Goal: Transaction & Acquisition: Book appointment/travel/reservation

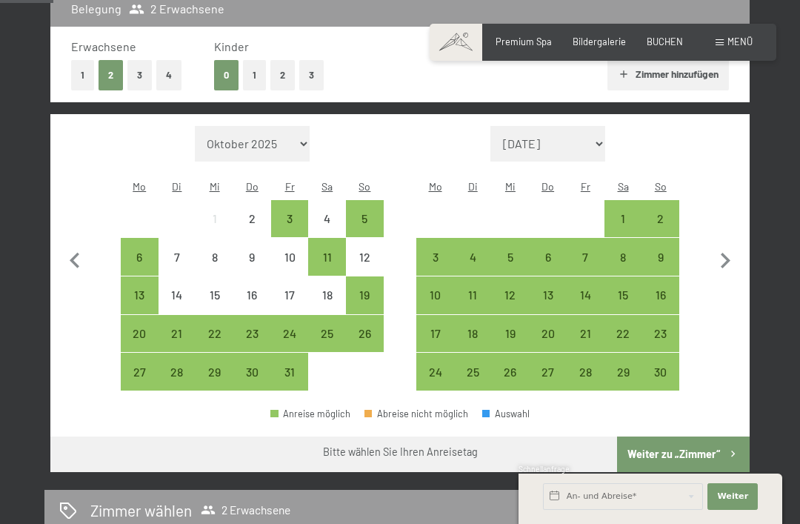
scroll to position [342, 0]
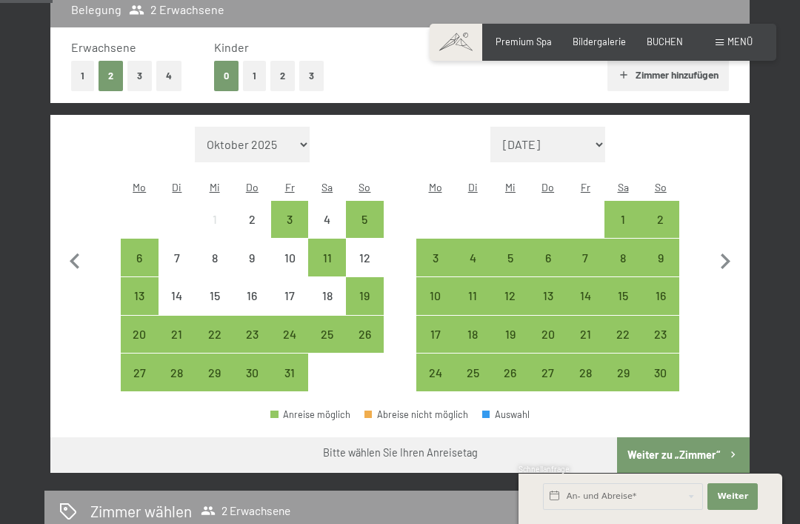
click at [727, 253] on icon "button" at bounding box center [726, 261] width 10 height 16
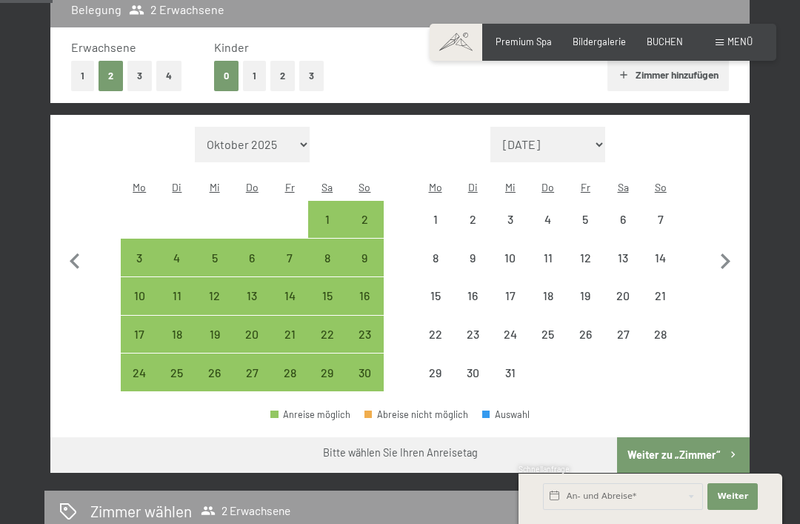
click at [727, 253] on icon "button" at bounding box center [726, 261] width 10 height 16
select select "[DATE]"
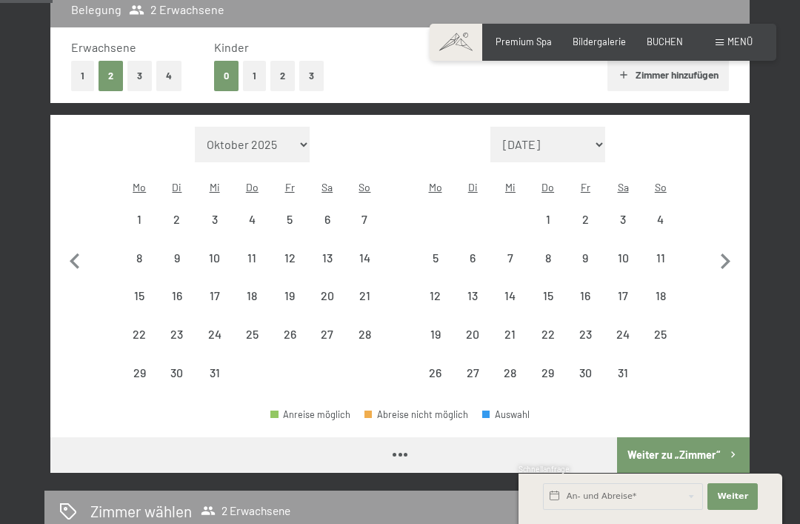
click at [730, 247] on icon "button" at bounding box center [725, 261] width 31 height 31
select select "[DATE]"
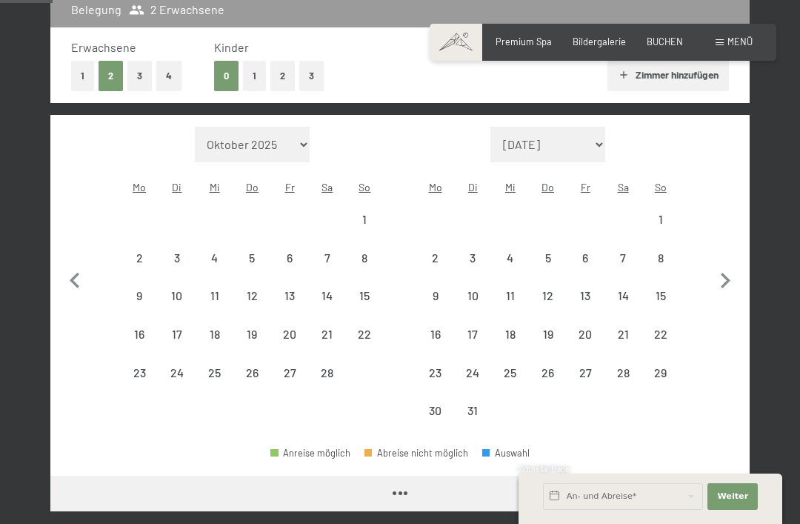
select select "[DATE]"
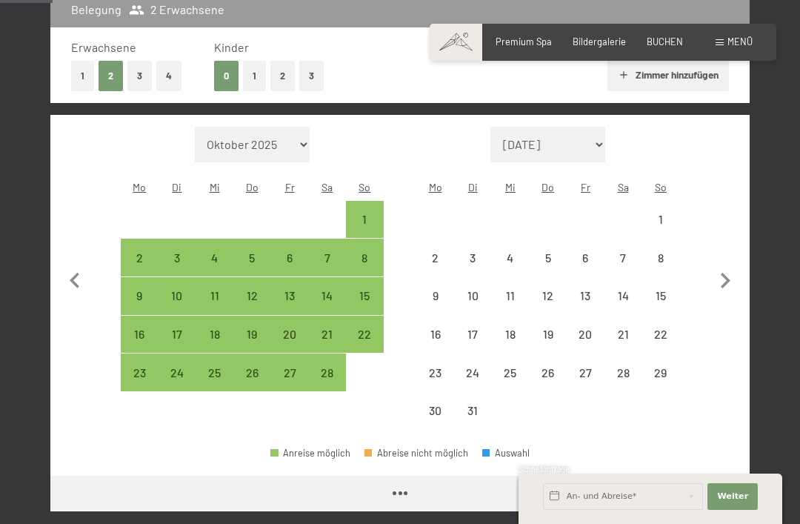
click at [725, 265] on icon "button" at bounding box center [725, 280] width 31 height 31
select select "[DATE]"
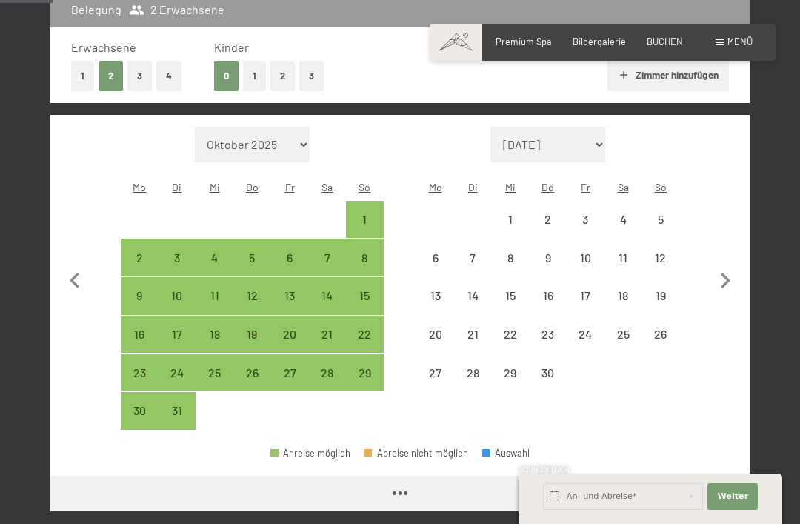
select select "[DATE]"
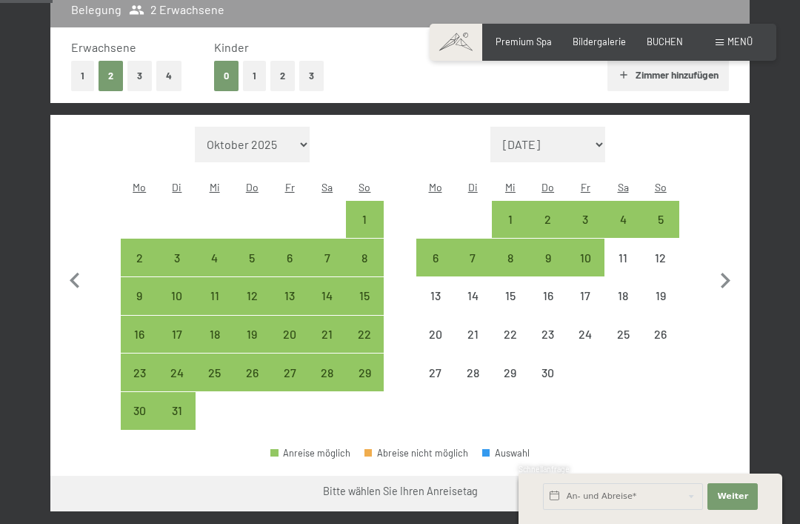
click at [725, 273] on icon "button" at bounding box center [726, 281] width 10 height 16
select select "[DATE]"
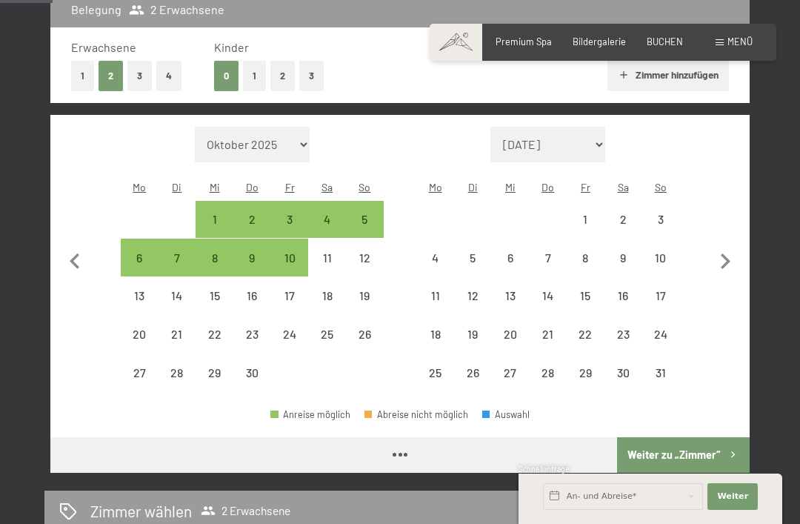
click at [728, 262] on icon "button" at bounding box center [725, 261] width 31 height 31
select select "[DATE]"
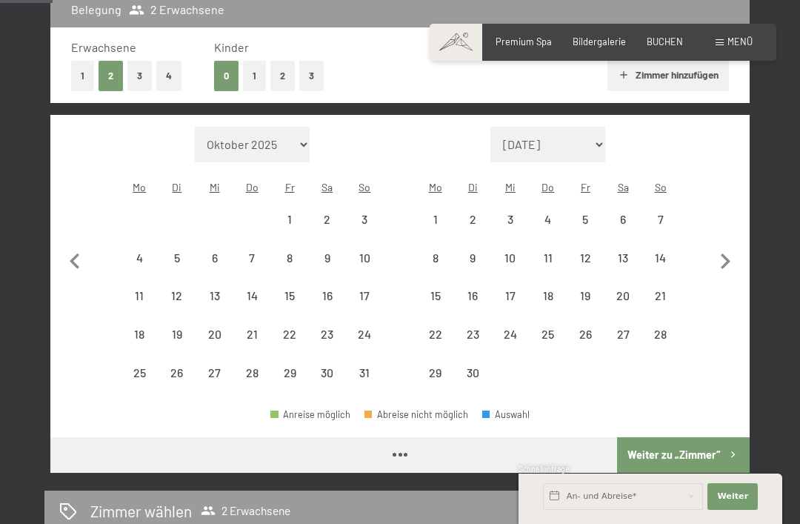
select select "[DATE]"
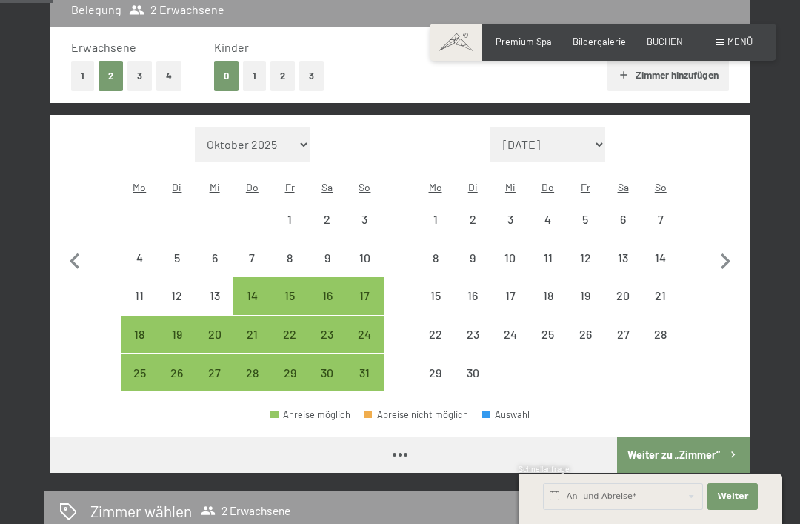
click at [727, 253] on icon "button" at bounding box center [726, 261] width 10 height 16
select select "[DATE]"
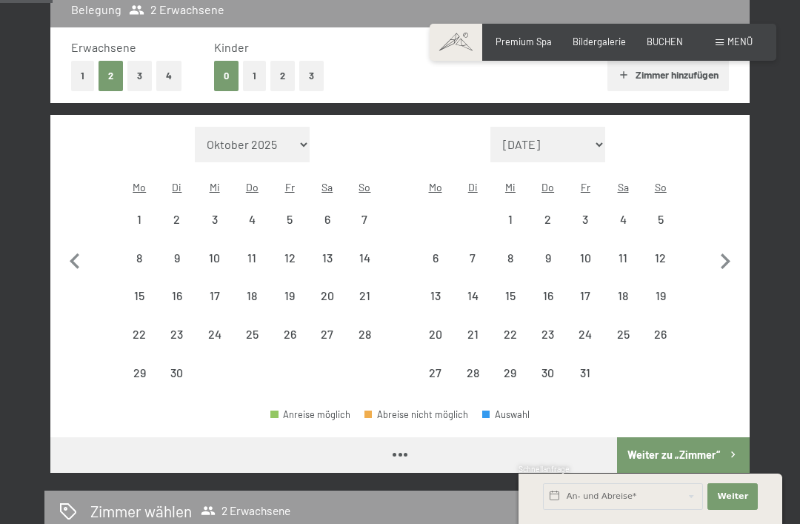
select select "[DATE]"
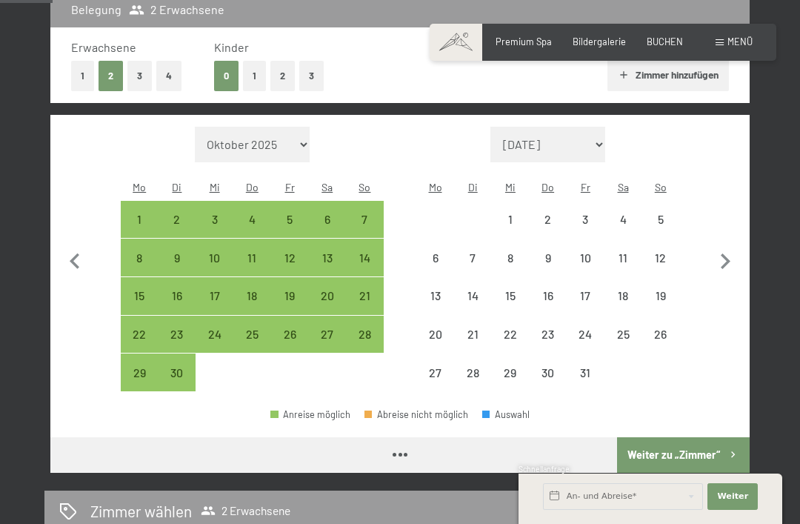
select select "[DATE]"
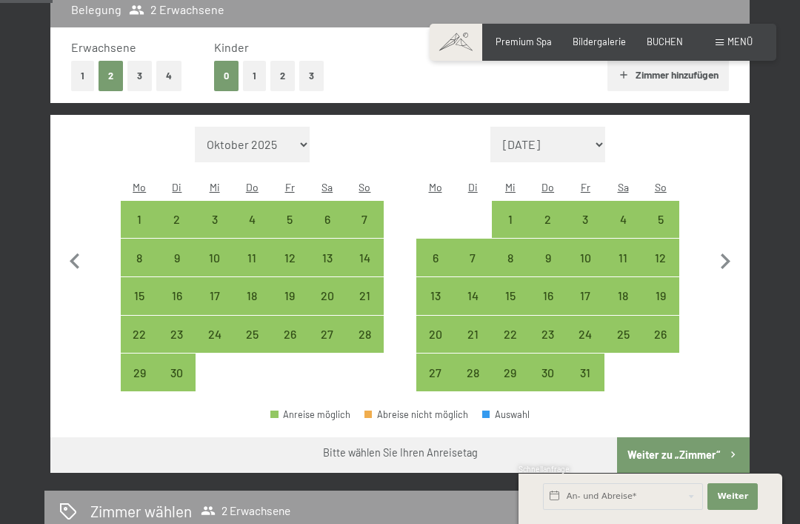
click at [728, 247] on icon "button" at bounding box center [725, 261] width 31 height 31
select select "[DATE]"
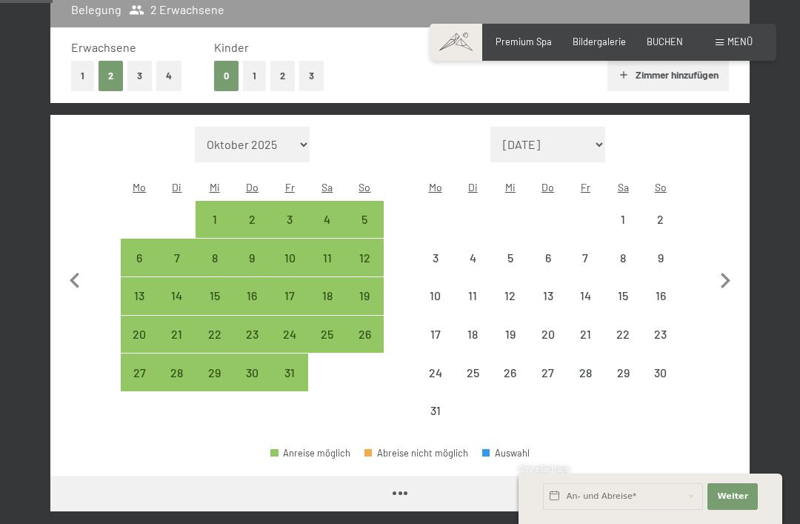
select select "[DATE]"
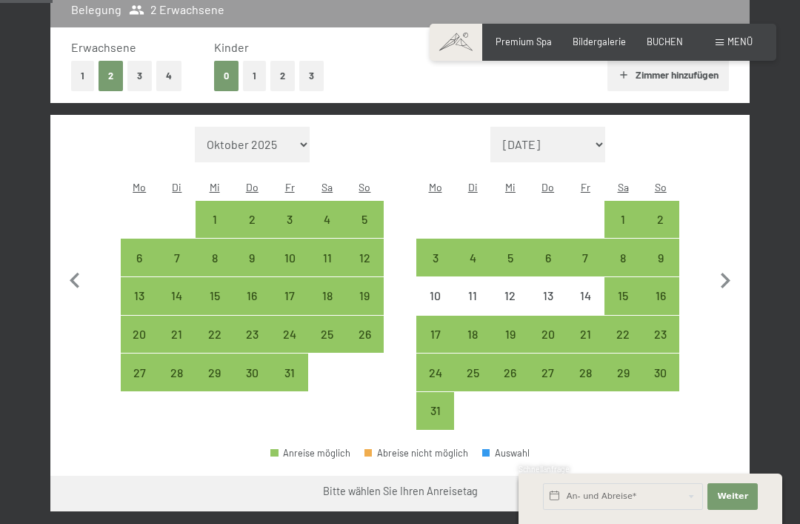
click at [667, 213] on div "2" at bounding box center [660, 230] width 35 height 35
select select "[DATE]"
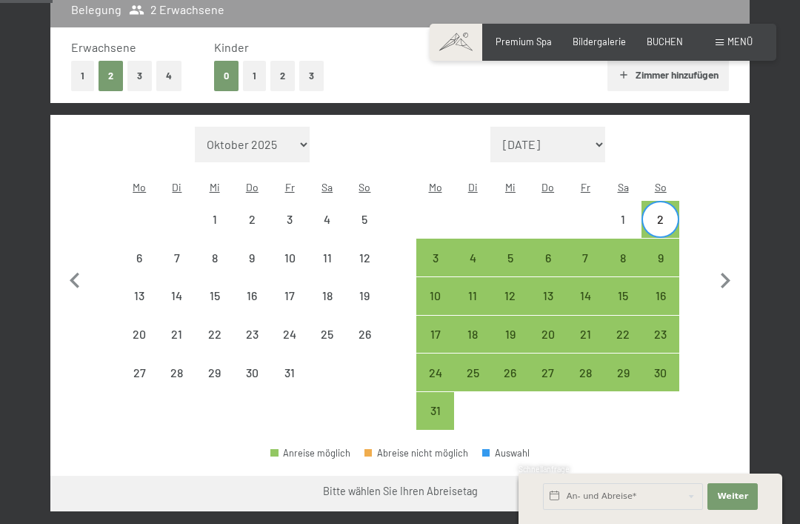
click at [582, 290] on div "14" at bounding box center [585, 307] width 35 height 35
select select "[DATE]"
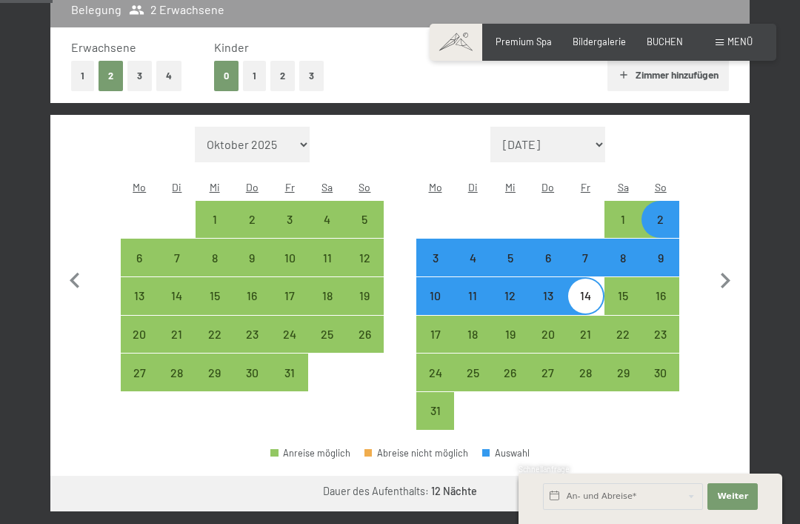
click at [693, 476] on button "Weiter zu „Zimmer“" at bounding box center [683, 494] width 133 height 36
select select "[DATE]"
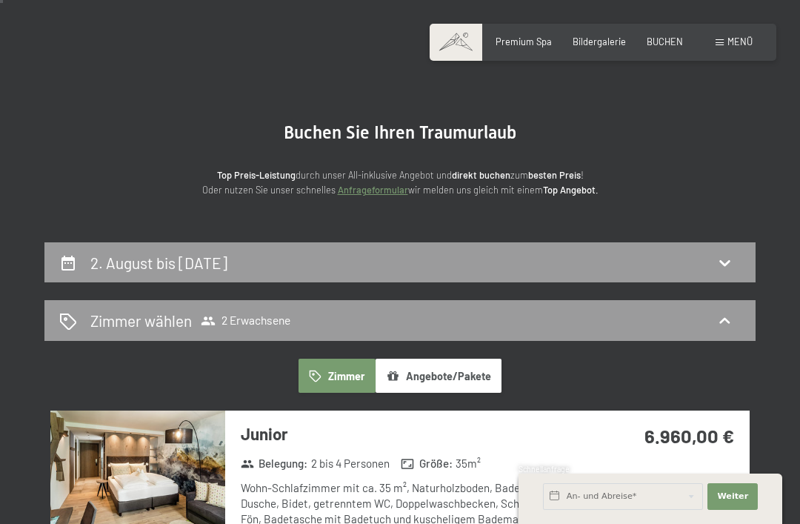
scroll to position [0, 0]
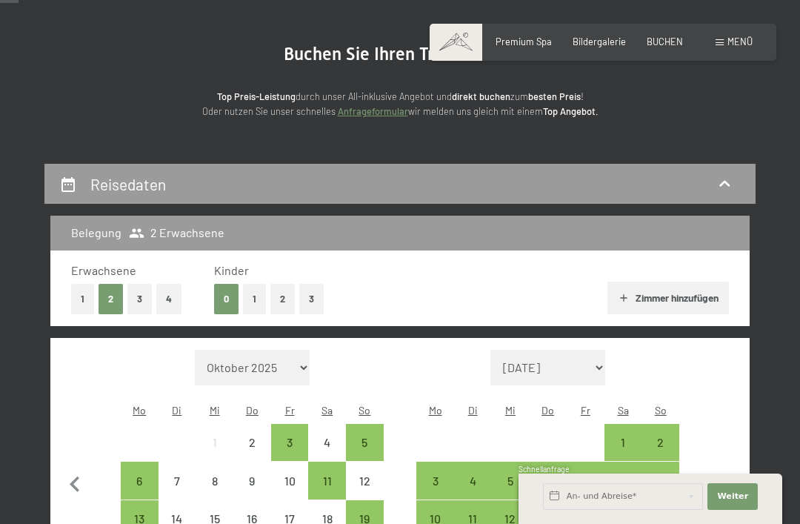
click at [170, 296] on button "4" at bounding box center [168, 299] width 25 height 30
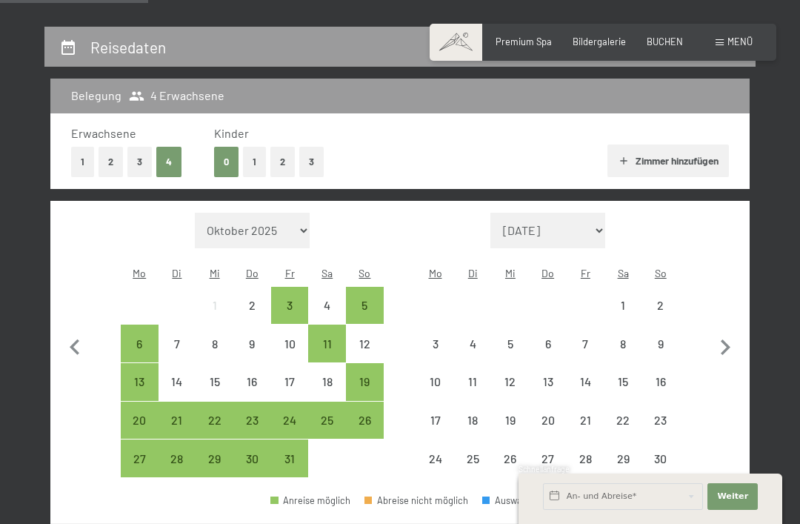
scroll to position [258, 0]
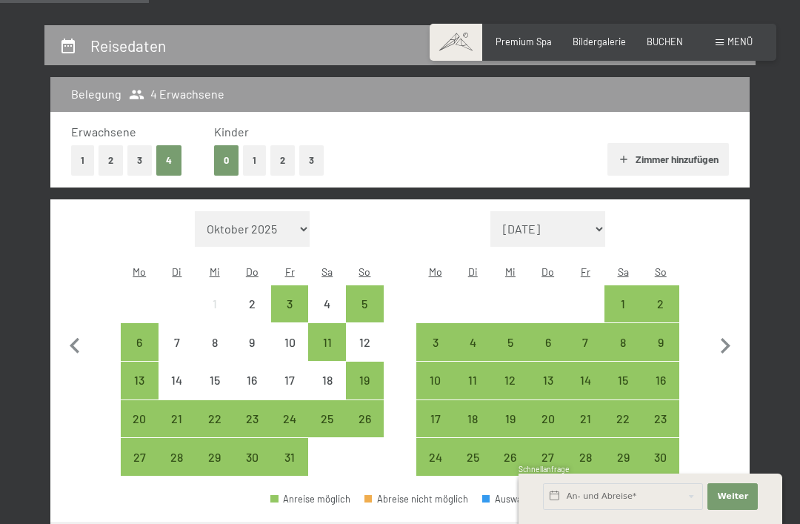
click at [732, 339] on icon "button" at bounding box center [725, 345] width 31 height 31
select select "[DATE]"
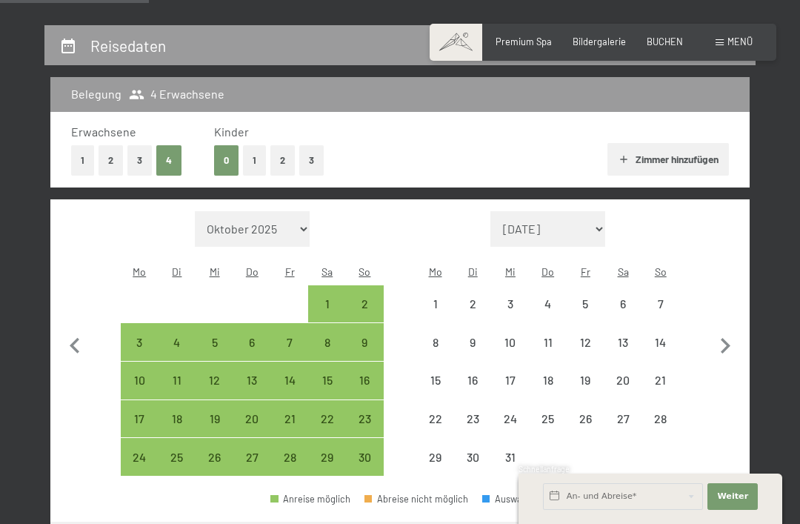
click at [732, 339] on icon "button" at bounding box center [725, 345] width 31 height 31
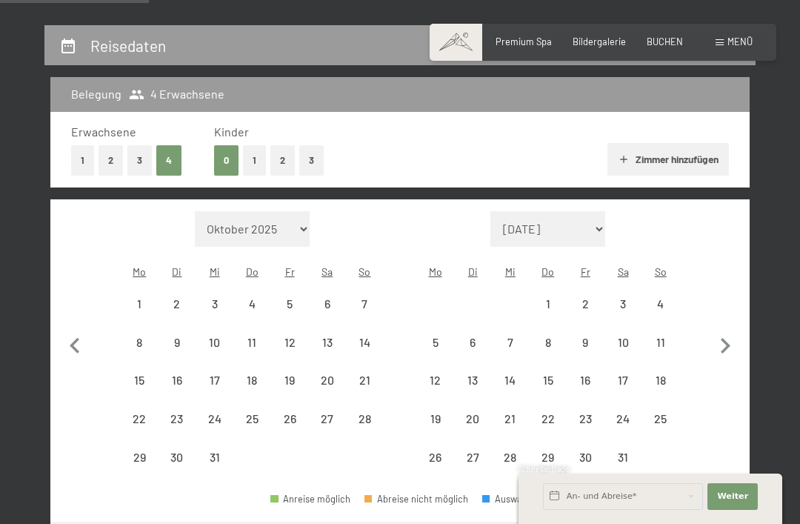
click at [730, 338] on icon "button" at bounding box center [726, 346] width 10 height 16
click at [730, 335] on icon "button" at bounding box center [725, 345] width 31 height 31
select select "[DATE]"
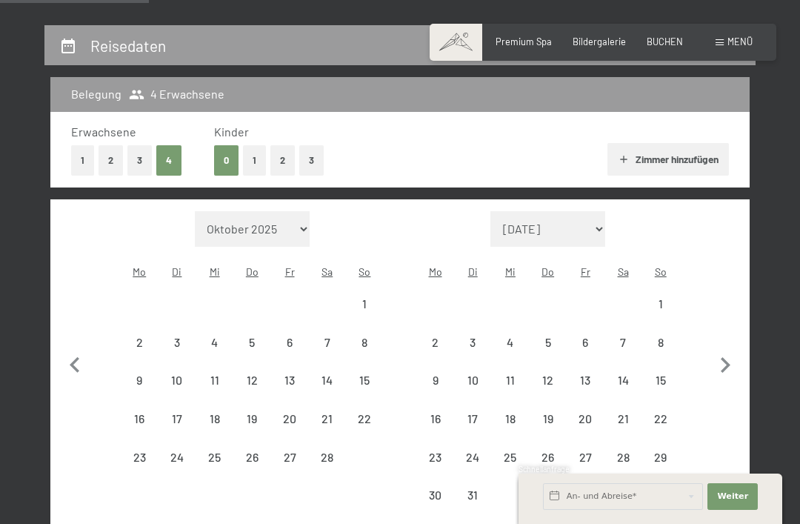
click at [725, 350] on icon "button" at bounding box center [725, 365] width 31 height 31
select select "[DATE]"
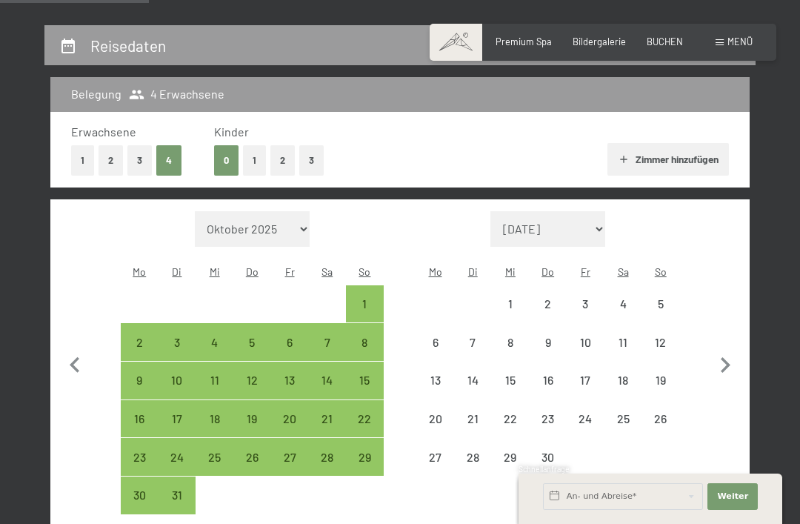
select select "[DATE]"
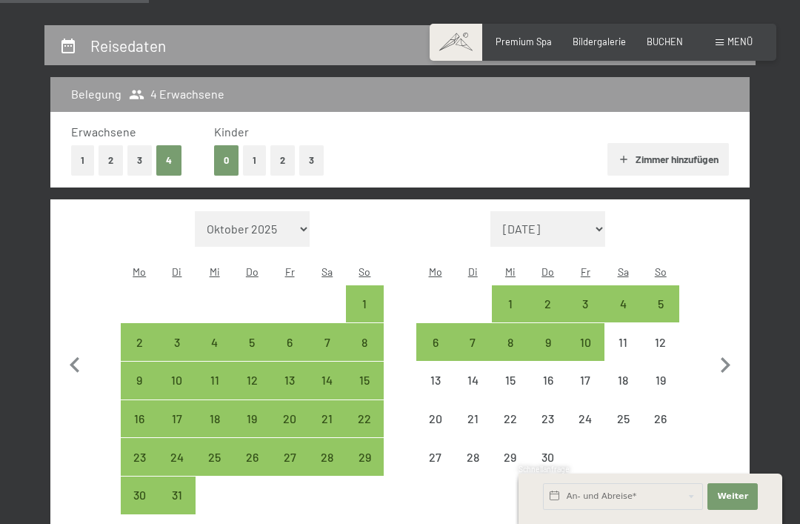
click at [727, 359] on icon "button" at bounding box center [725, 365] width 31 height 31
select select "[DATE]"
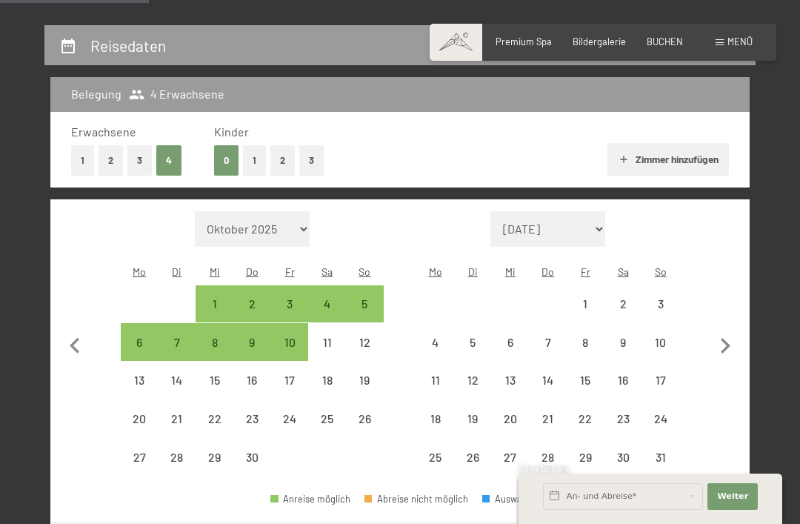
click at [732, 339] on icon "button" at bounding box center [725, 345] width 31 height 31
select select "[DATE]"
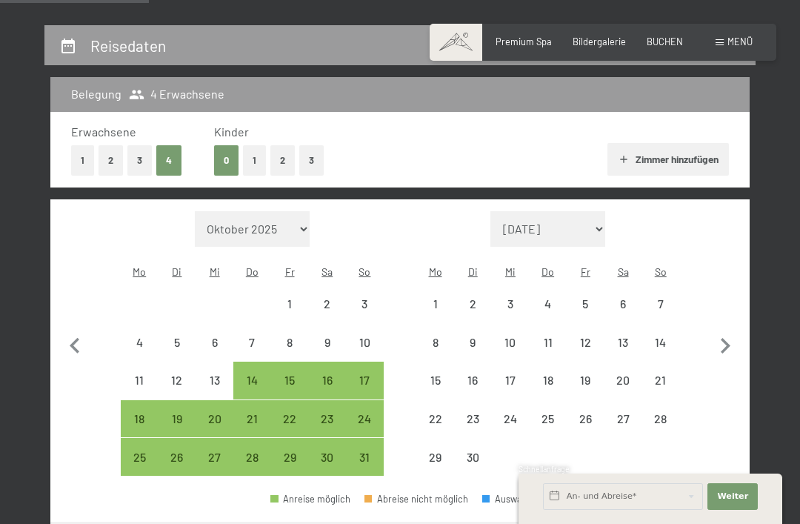
click at [725, 330] on icon "button" at bounding box center [725, 345] width 31 height 31
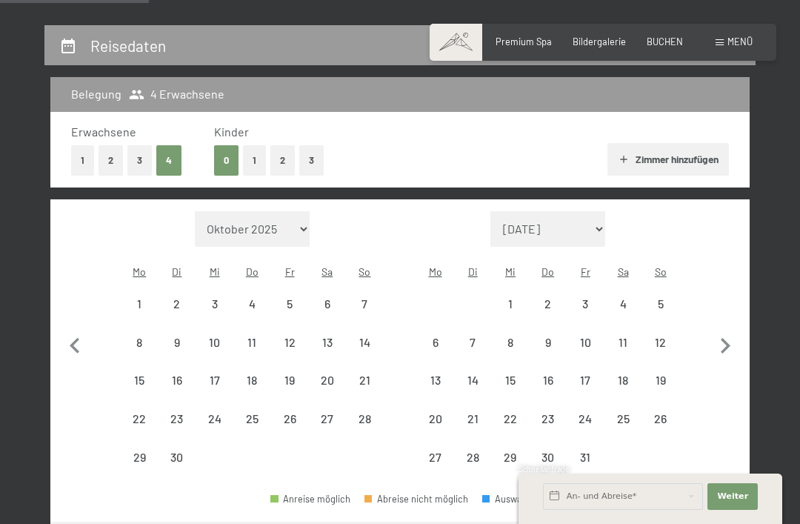
select select "[DATE]"
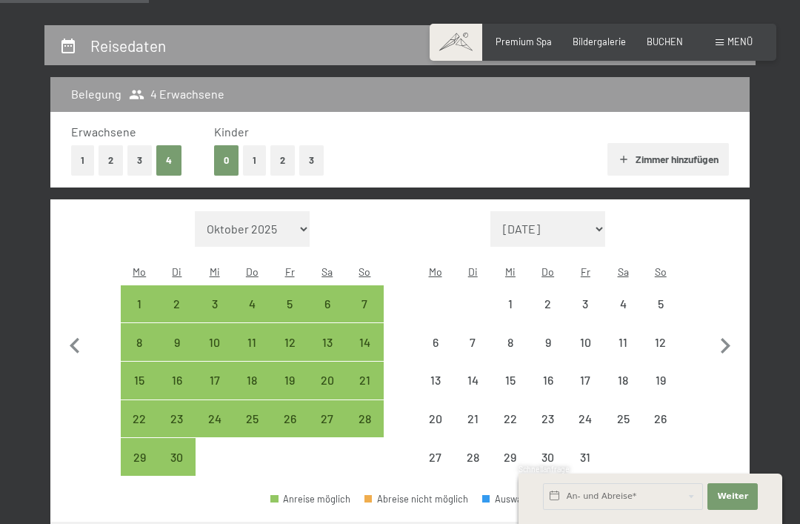
click at [723, 336] on icon "button" at bounding box center [725, 345] width 31 height 31
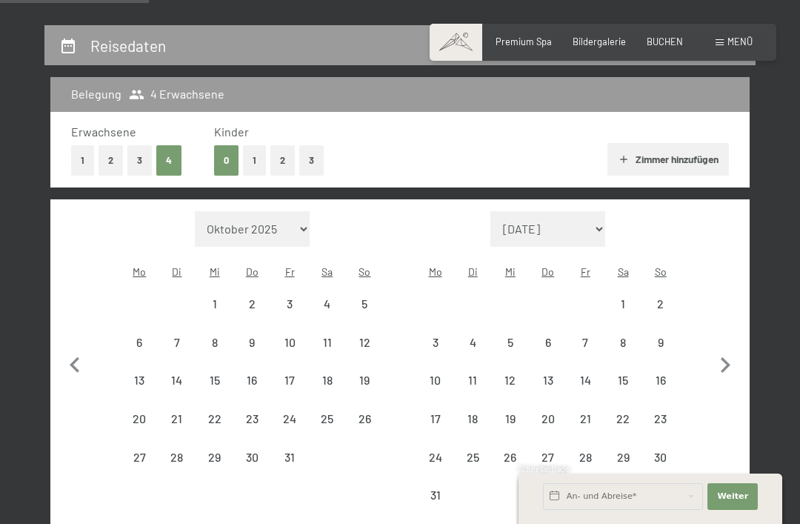
select select "[DATE]"
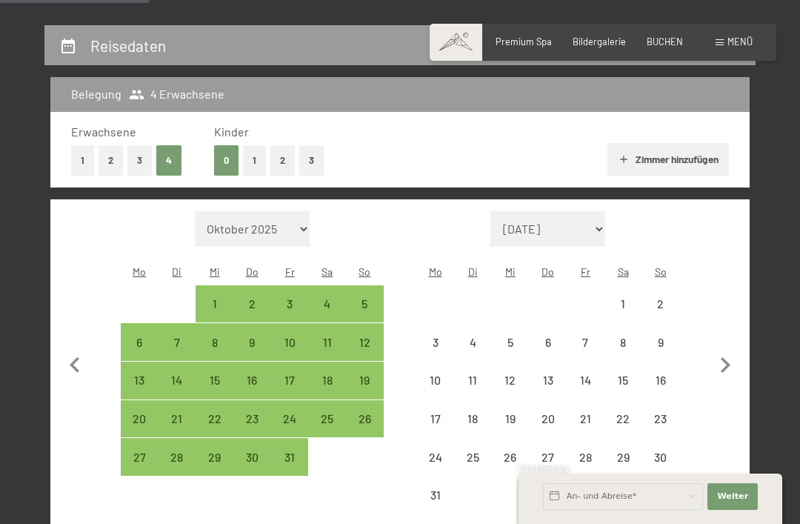
select select "[DATE]"
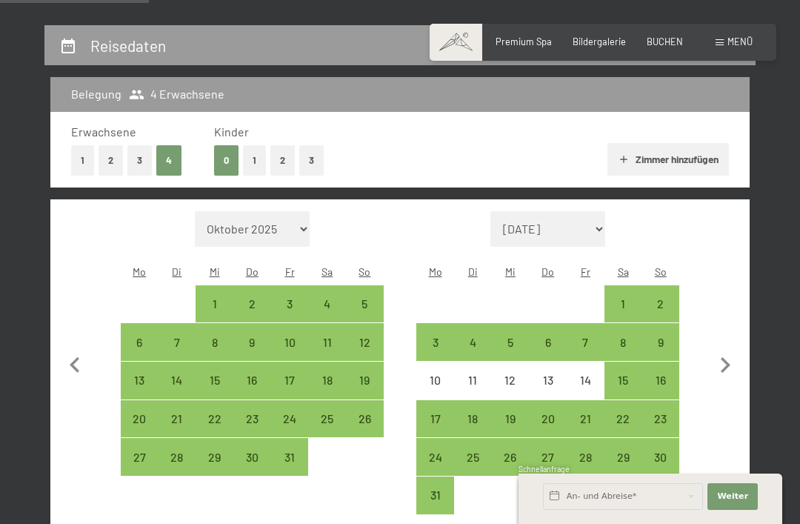
click at [662, 298] on div "2" at bounding box center [660, 315] width 35 height 35
select select "[DATE]"
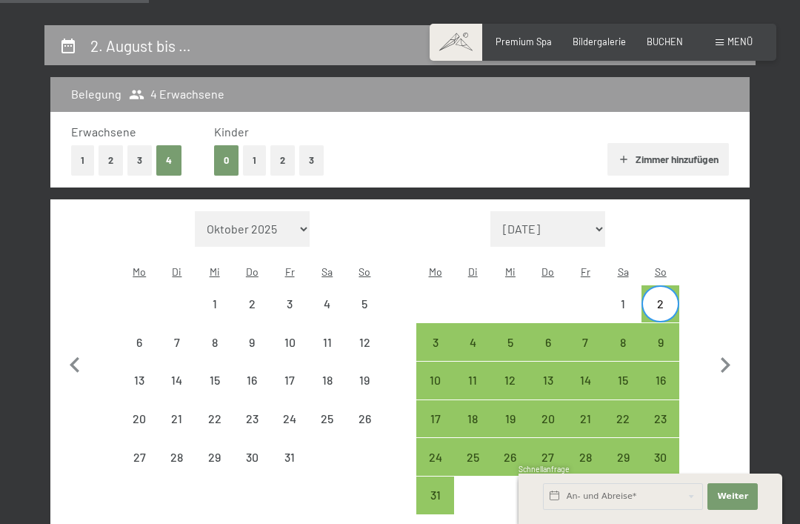
click at [584, 374] on div "14" at bounding box center [585, 391] width 35 height 35
select select "[DATE]"
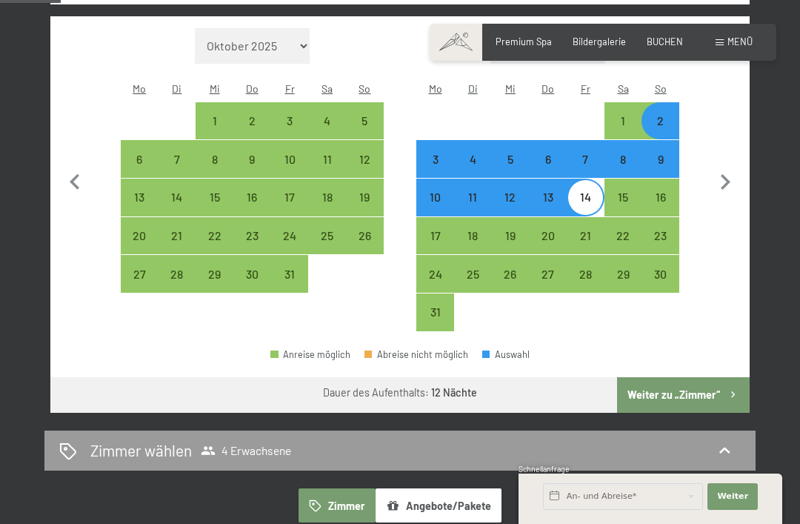
click at [695, 385] on button "Weiter zu „Zimmer“" at bounding box center [683, 395] width 133 height 36
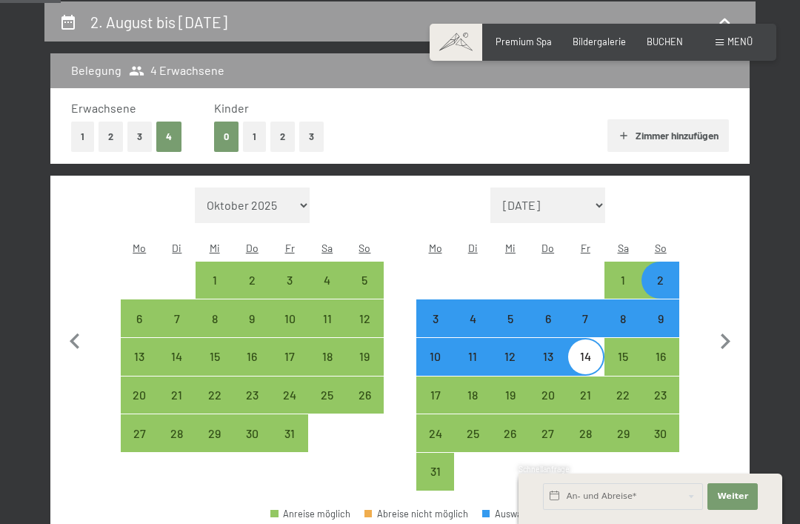
select select "[DATE]"
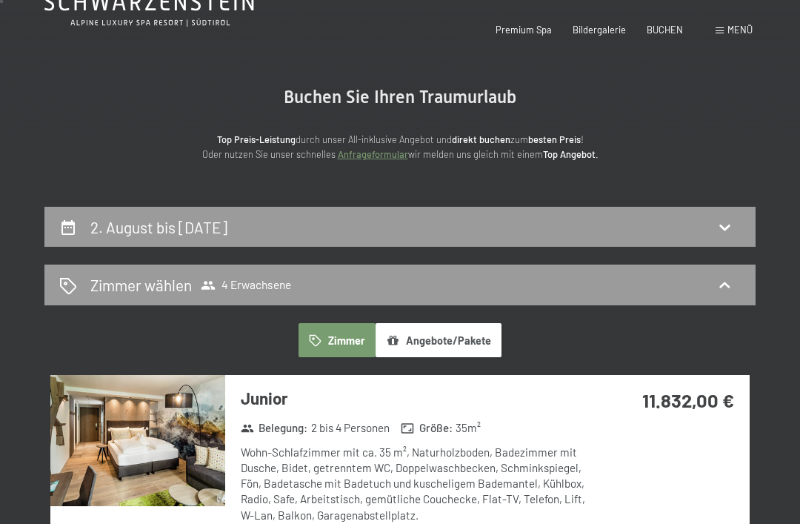
scroll to position [0, 0]
